Goal: Information Seeking & Learning: Learn about a topic

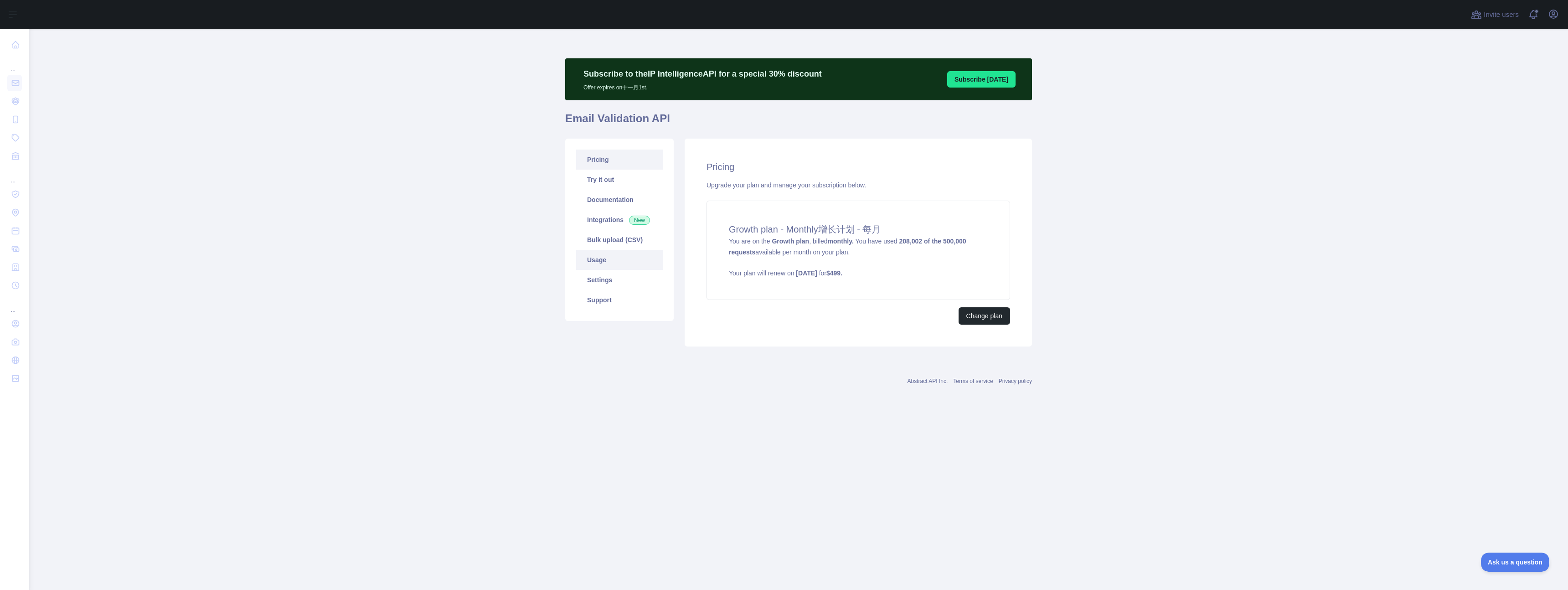
click at [608, 260] on link "Usage" at bounding box center [620, 259] width 86 height 20
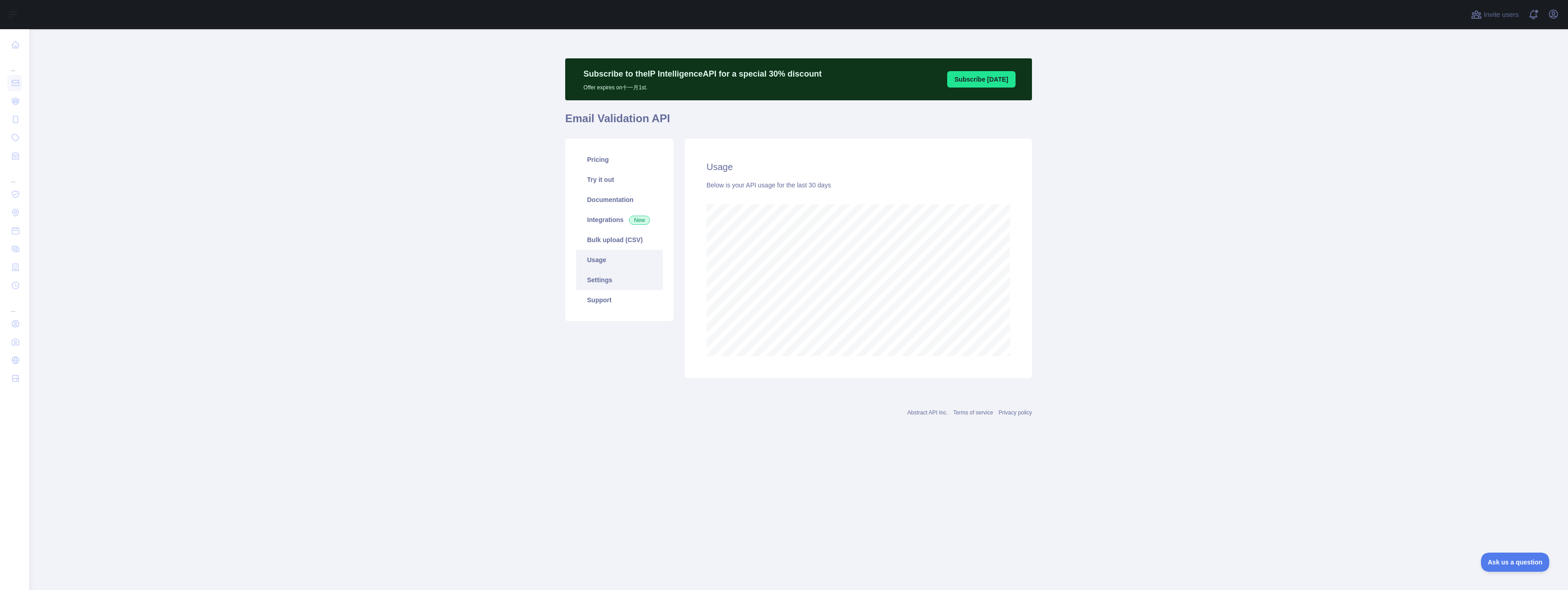
scroll to position [561, 1539]
click at [496, 286] on main "Subscribe to the IP Intelligence API for a special 30 % discount Offer expires …" at bounding box center [799, 309] width 1539 height 561
